Goal: Information Seeking & Learning: Learn about a topic

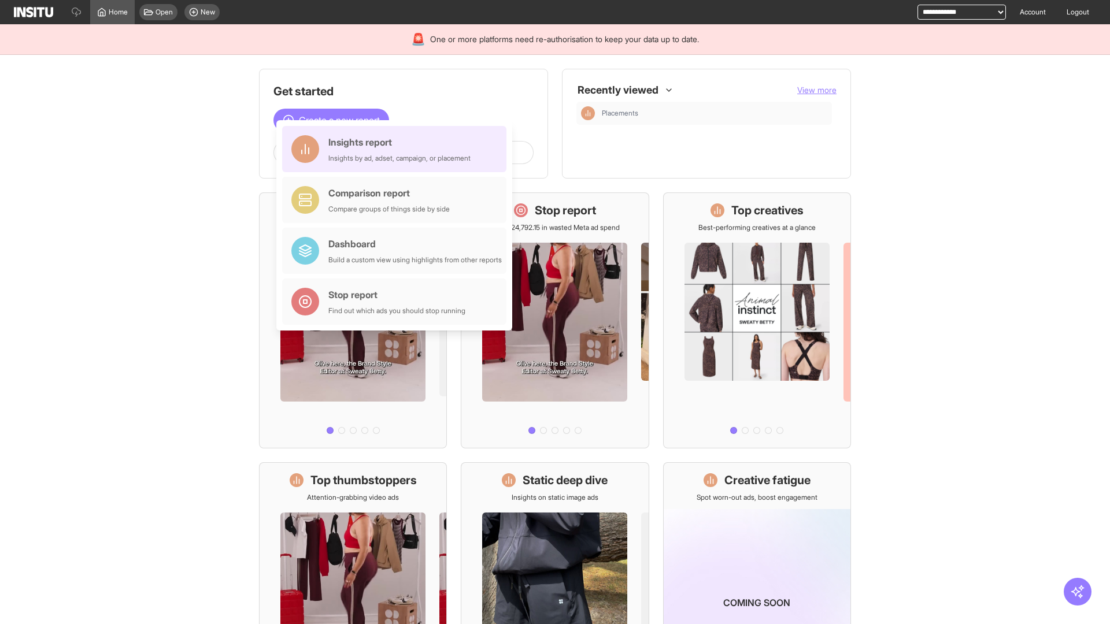
click at [397, 149] on div "Insights report Insights by ad, adset, campaign, or placement" at bounding box center [399, 149] width 142 height 28
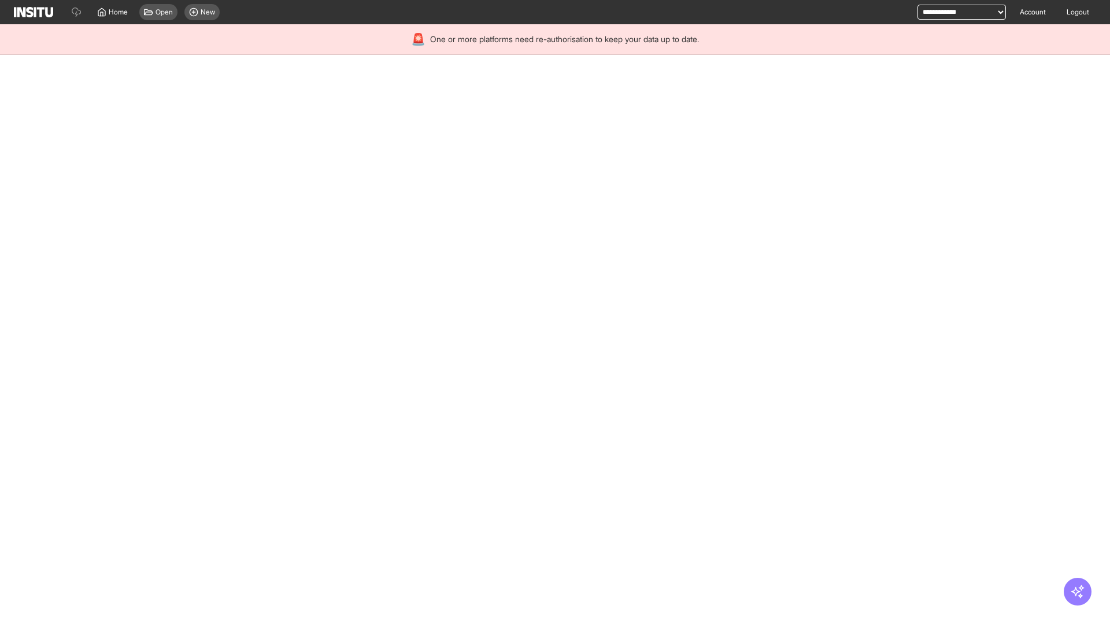
select select "**"
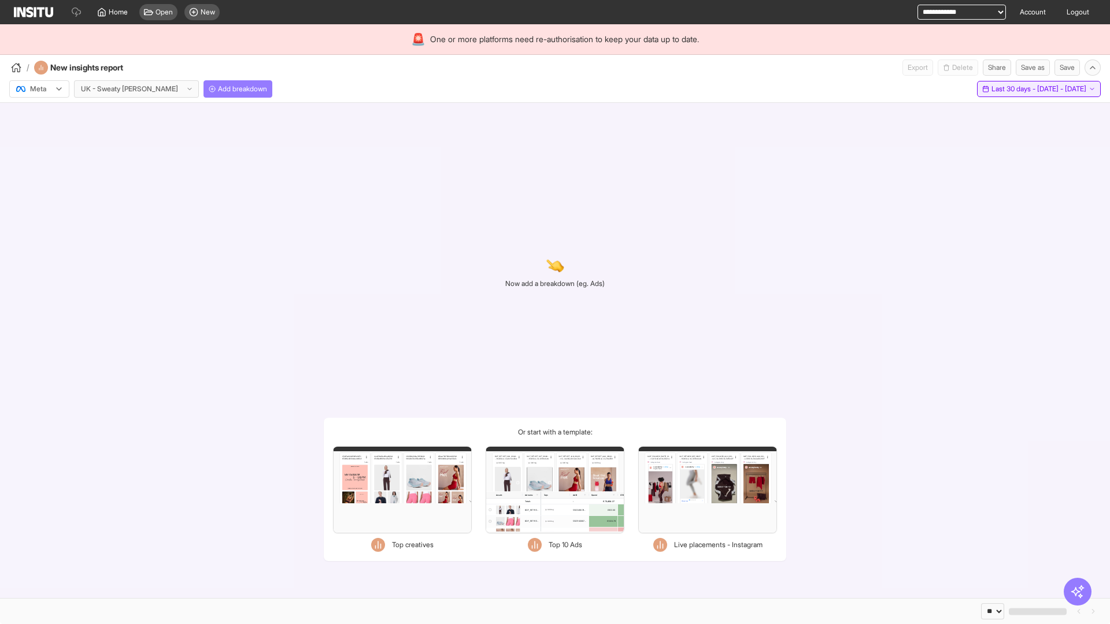
click at [1014, 89] on span "Last 30 days - [DATE] - [DATE]" at bounding box center [1039, 88] width 95 height 9
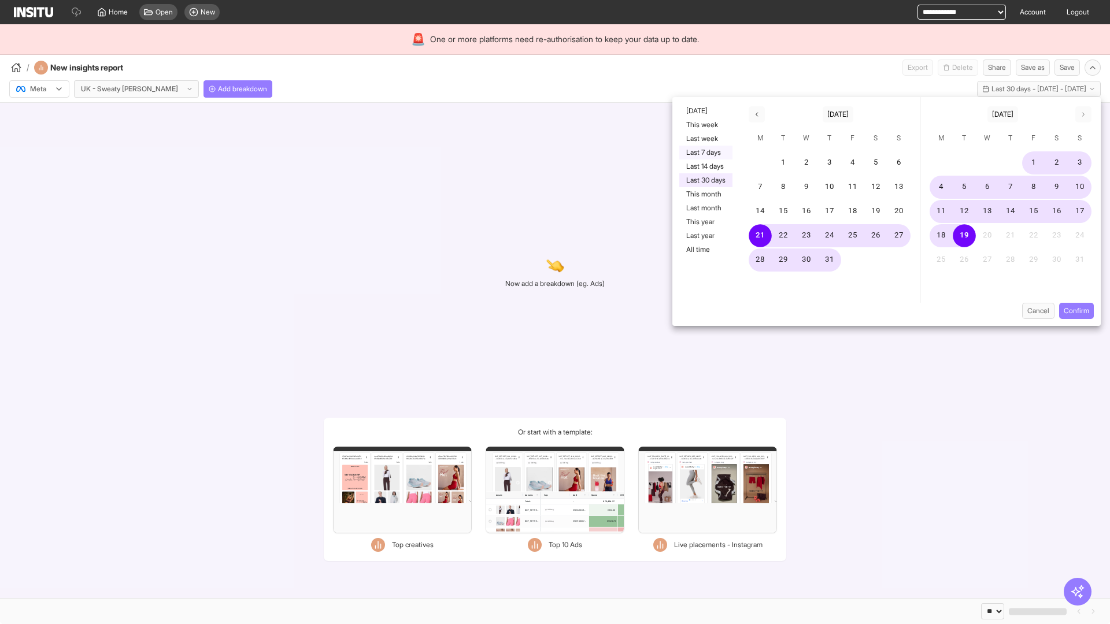
click at [705, 153] on button "Last 7 days" at bounding box center [705, 153] width 53 height 14
